Goal: Task Accomplishment & Management: Use online tool/utility

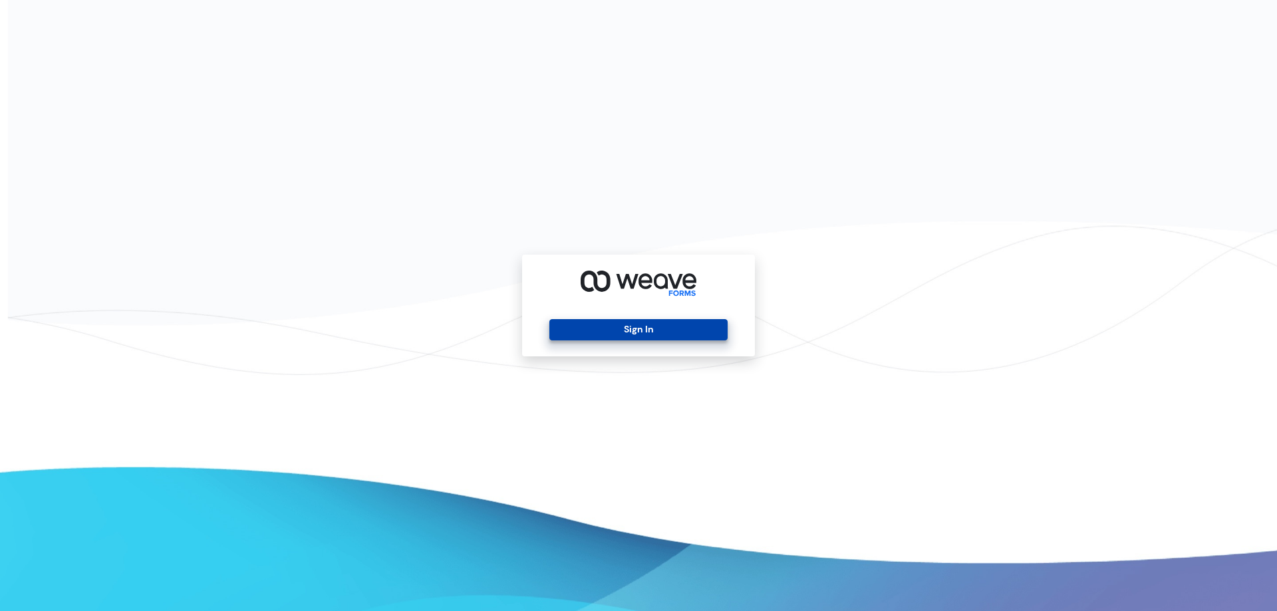
click at [637, 332] on button "Sign In" at bounding box center [638, 329] width 178 height 21
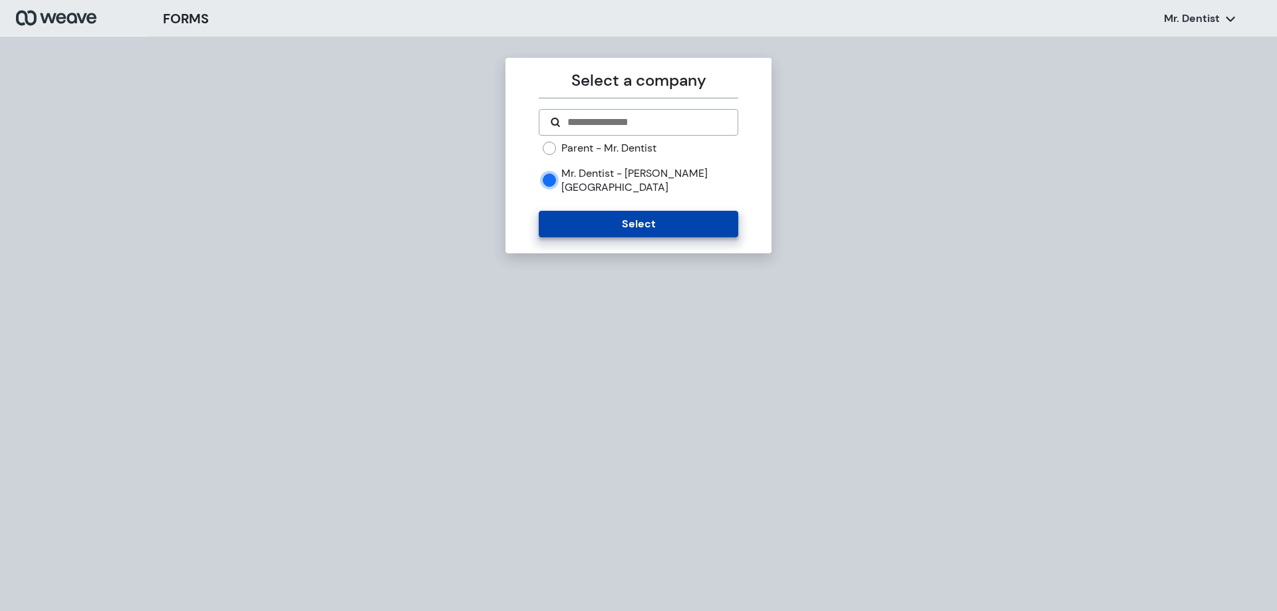
click at [572, 211] on button "Select" at bounding box center [638, 224] width 199 height 27
